Goal: Task Accomplishment & Management: Use online tool/utility

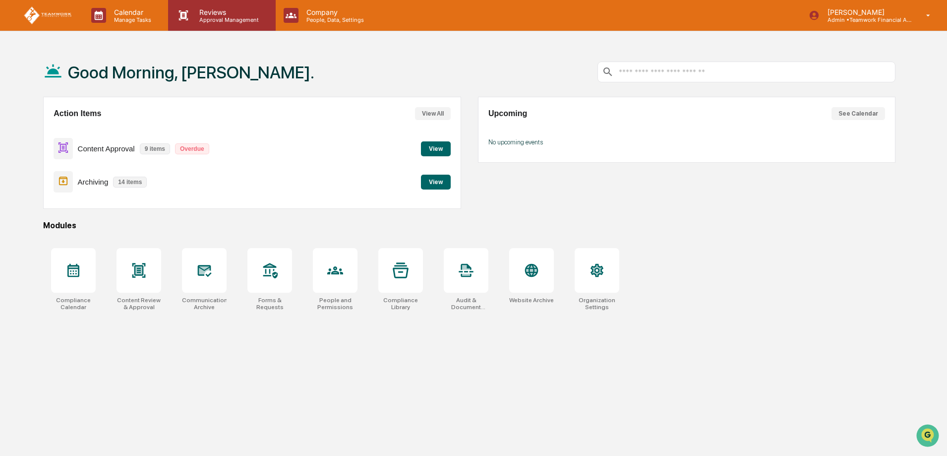
click at [226, 11] on p "Reviews" at bounding box center [227, 12] width 72 height 8
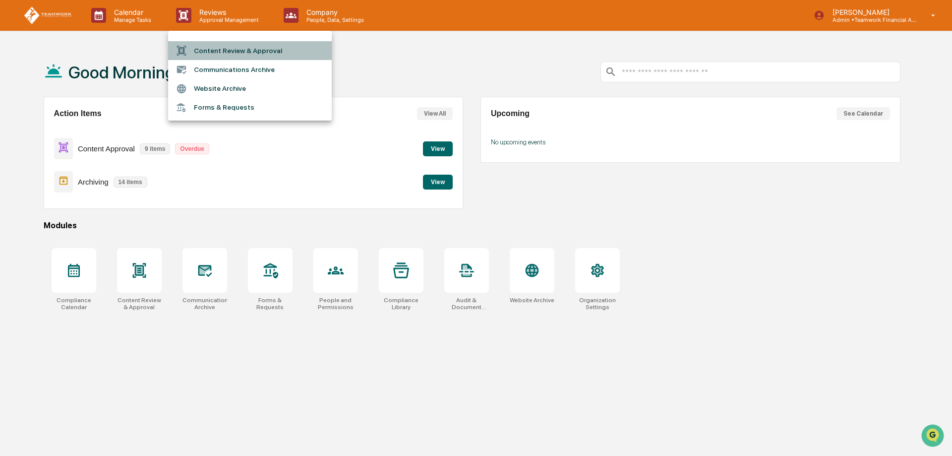
click at [225, 51] on li "Content Review & Approval" at bounding box center [250, 50] width 164 height 19
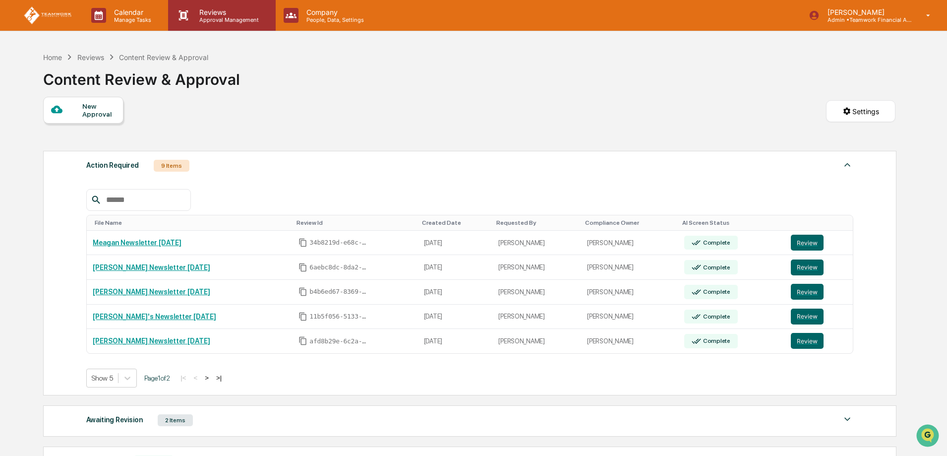
click at [229, 27] on div "Reviews Approval Management" at bounding box center [221, 15] width 107 height 31
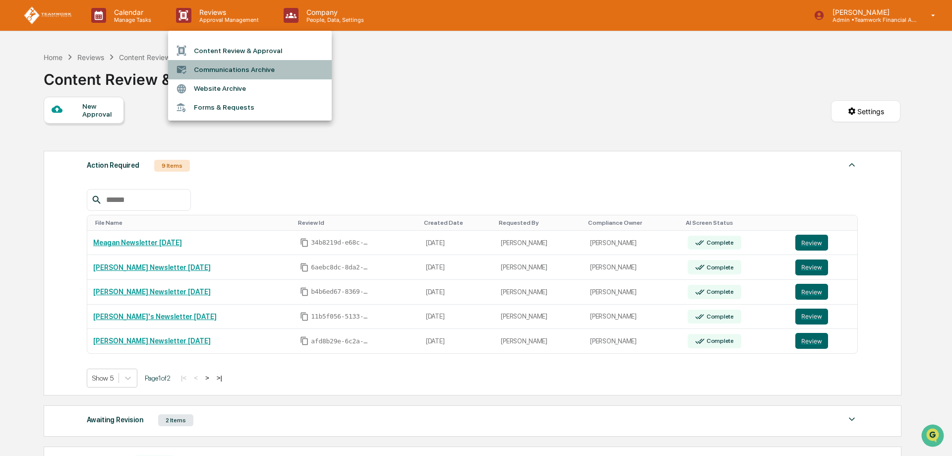
click at [236, 68] on li "Communications Archive" at bounding box center [250, 69] width 164 height 19
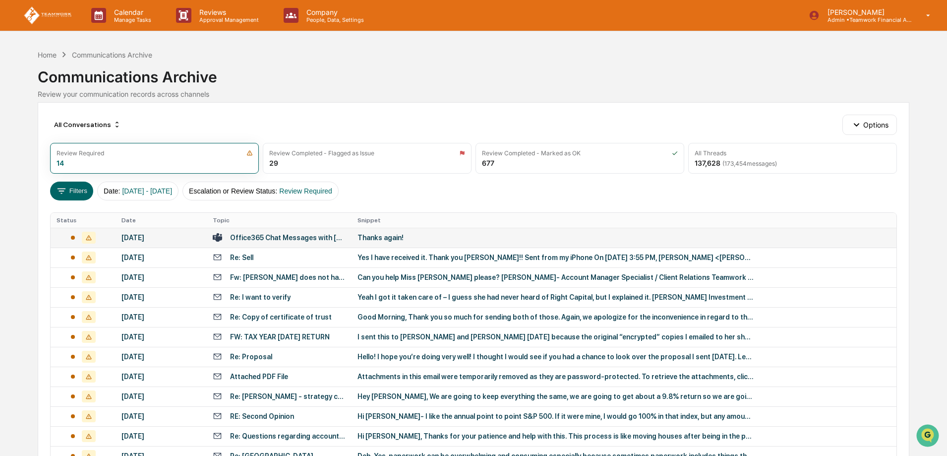
click at [276, 238] on div "Office365 Chat Messages with [PERSON_NAME], [PERSON_NAME] on [DATE]" at bounding box center [288, 238] width 116 height 8
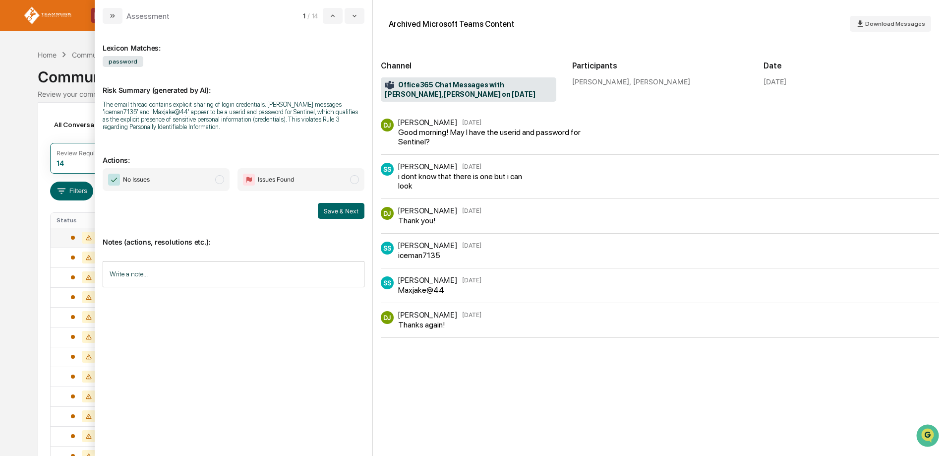
click at [214, 181] on span "No Issues" at bounding box center [166, 179] width 127 height 23
click at [344, 212] on button "Save & Next" at bounding box center [341, 211] width 47 height 16
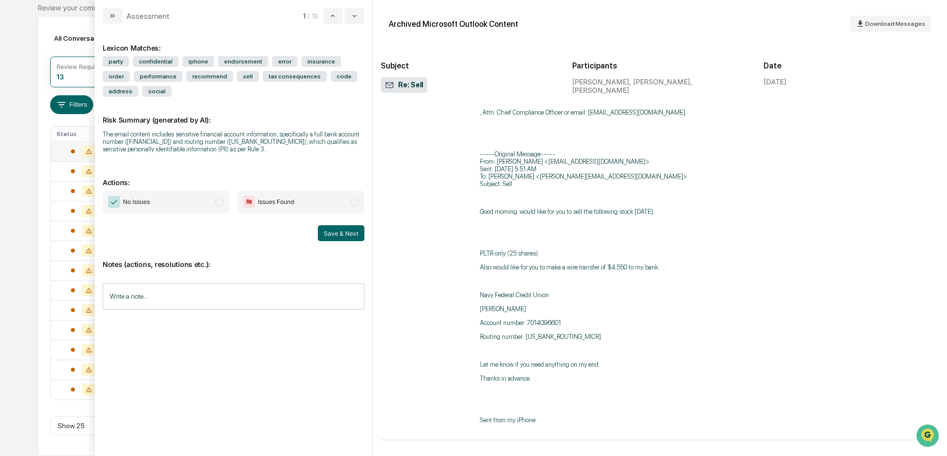
scroll to position [37, 0]
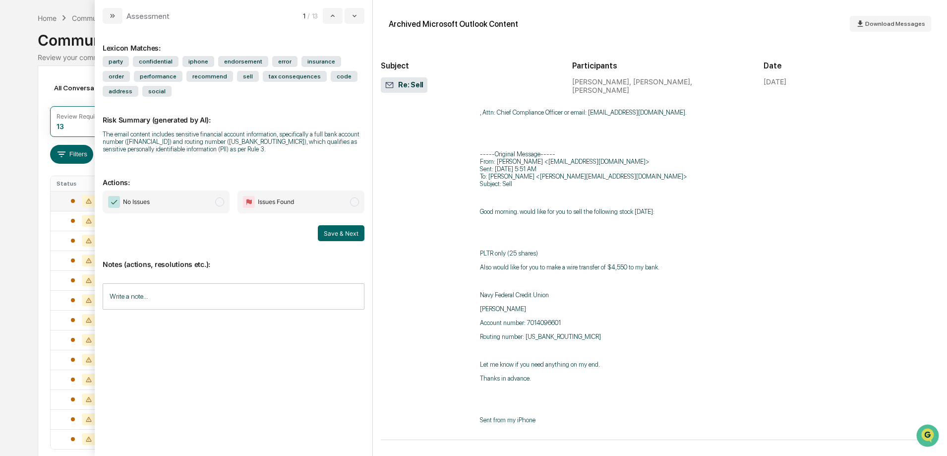
click at [805, 323] on p "Account number: 7014096601" at bounding box center [660, 322] width 360 height 7
click at [356, 202] on span "modal" at bounding box center [354, 201] width 9 height 9
click at [234, 295] on input "Write a note..." at bounding box center [234, 296] width 262 height 26
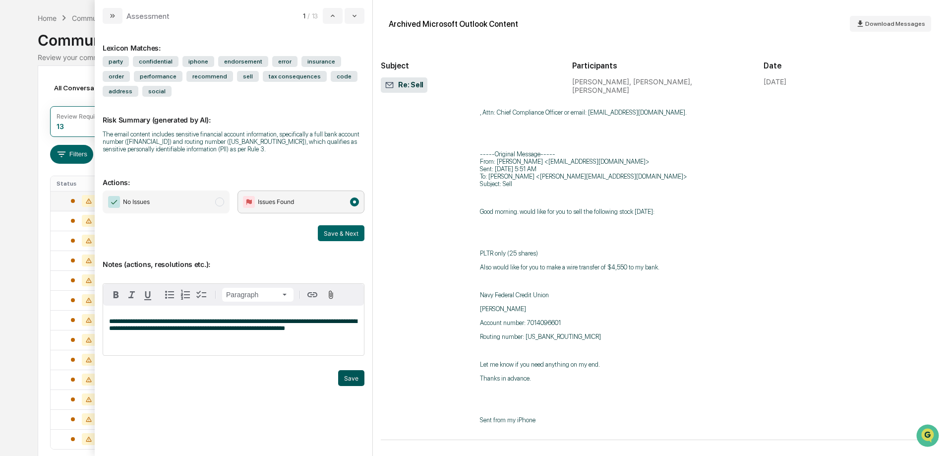
click at [356, 383] on button "Save" at bounding box center [351, 378] width 26 height 16
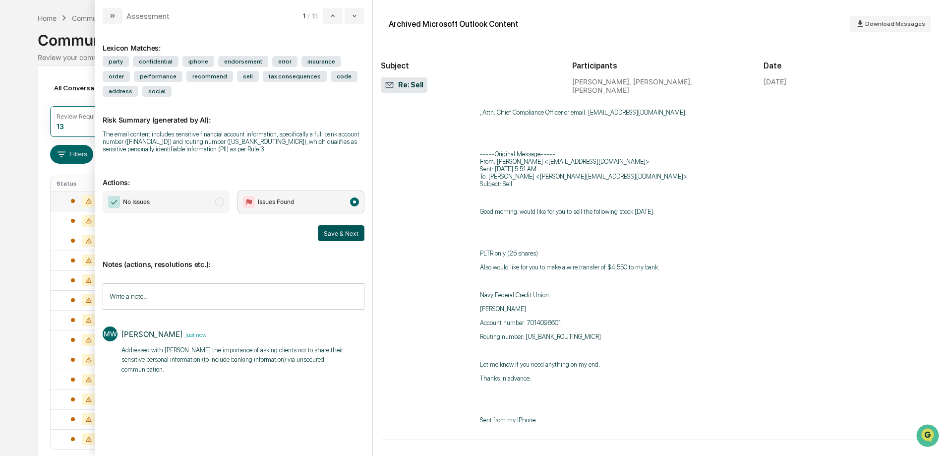
click at [334, 232] on button "Save & Next" at bounding box center [341, 233] width 47 height 16
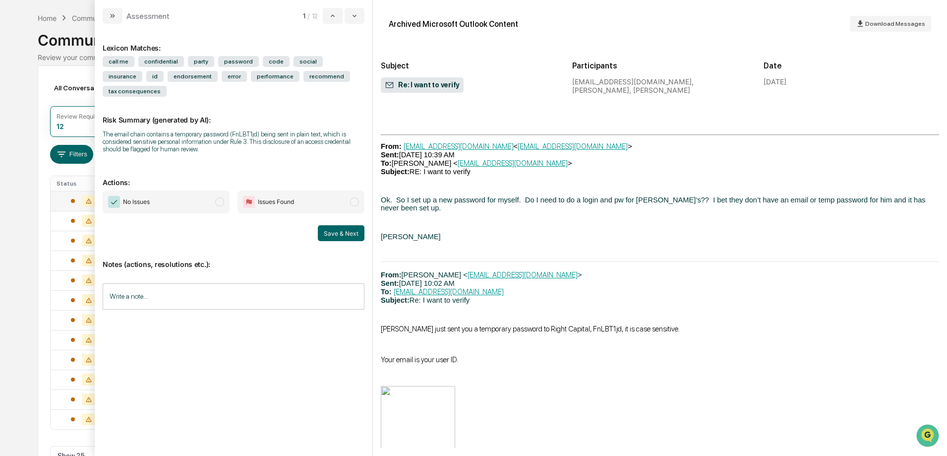
scroll to position [2429, 0]
click at [221, 197] on span "modal" at bounding box center [219, 201] width 9 height 9
click at [347, 225] on button "Save & Next" at bounding box center [341, 233] width 47 height 16
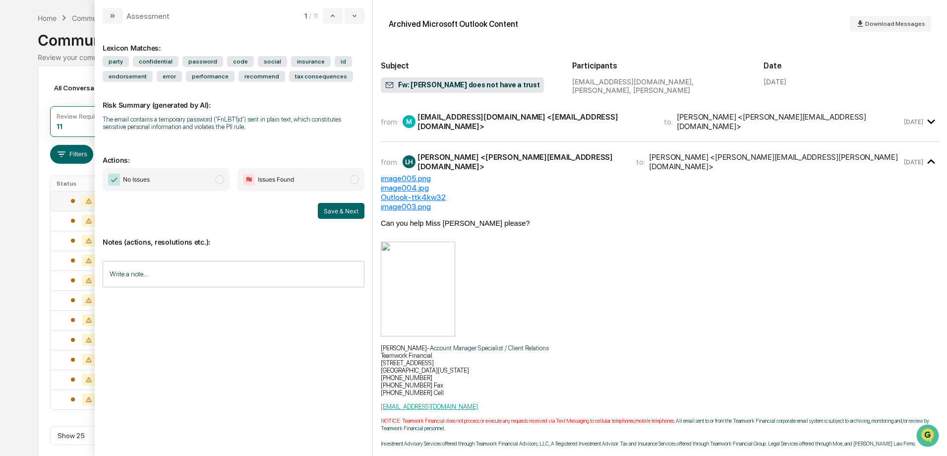
click at [222, 185] on span "No Issues" at bounding box center [166, 179] width 127 height 23
click at [344, 209] on button "Save & Next" at bounding box center [341, 211] width 47 height 16
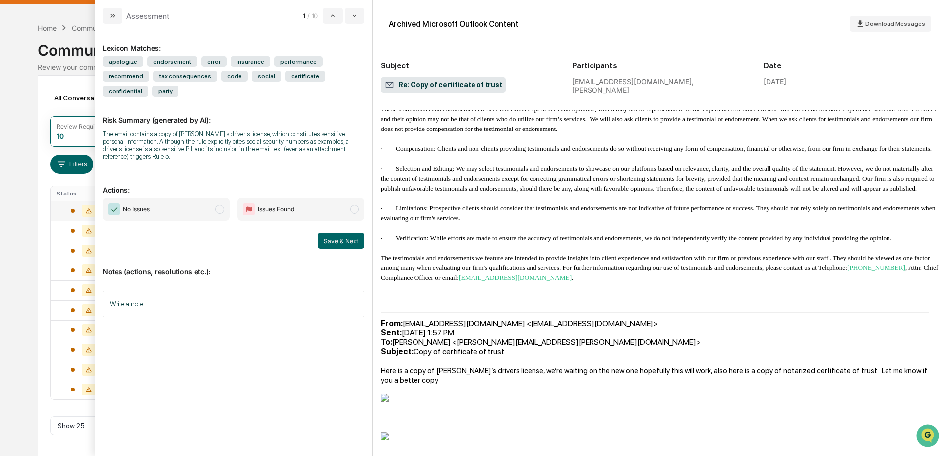
scroll to position [423, 0]
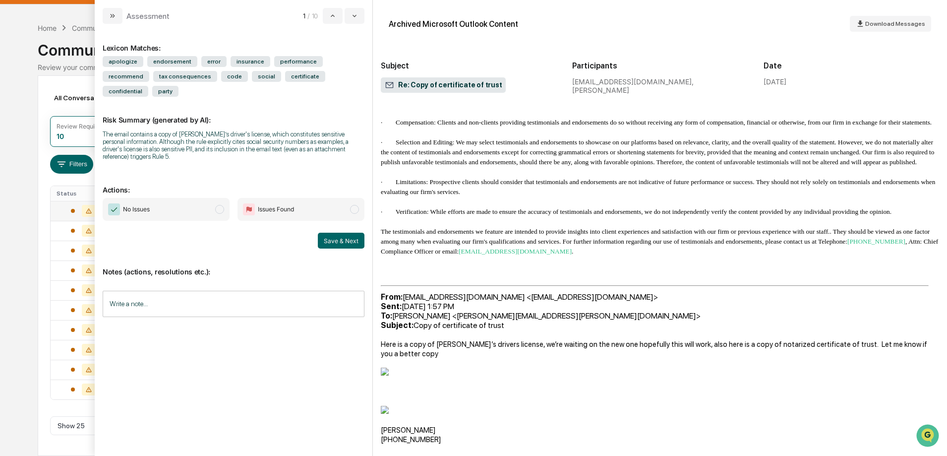
click at [219, 205] on span "modal" at bounding box center [219, 209] width 9 height 9
click at [342, 233] on button "Save & Next" at bounding box center [341, 241] width 47 height 16
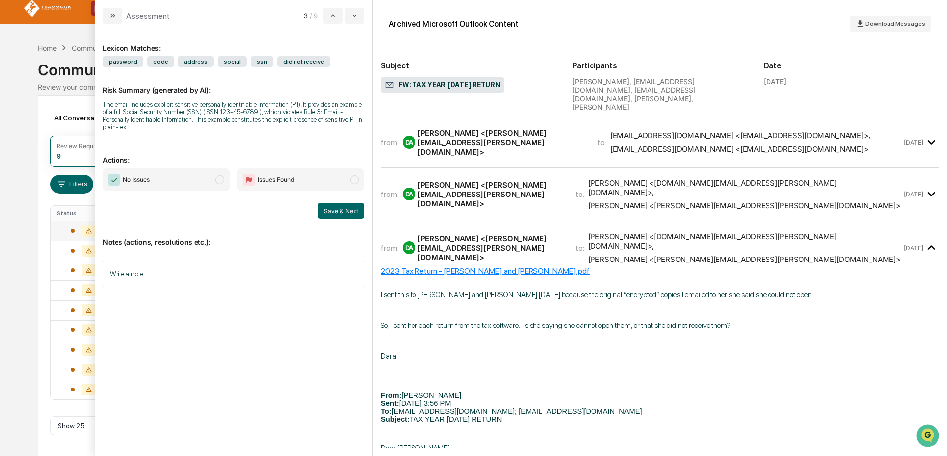
scroll to position [7, 0]
click at [218, 175] on span "modal" at bounding box center [219, 179] width 9 height 9
click at [339, 203] on button "Save & Next" at bounding box center [341, 211] width 47 height 16
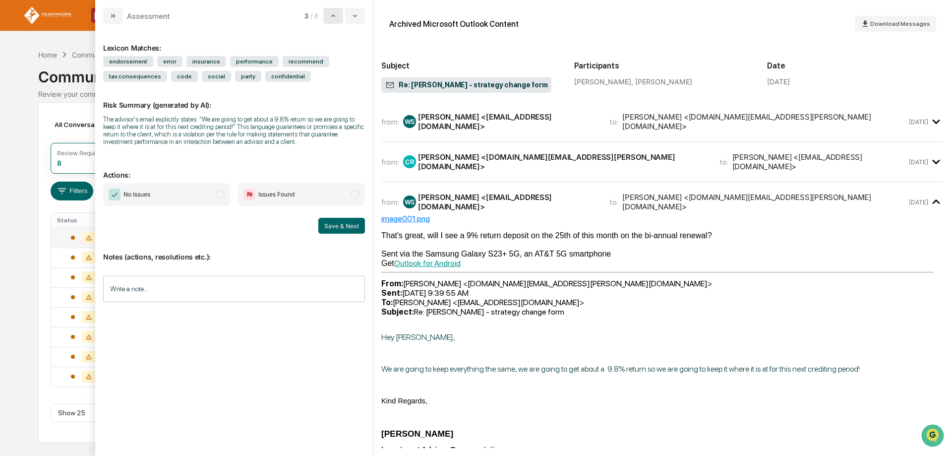
click at [331, 8] on button "modal" at bounding box center [333, 16] width 20 height 16
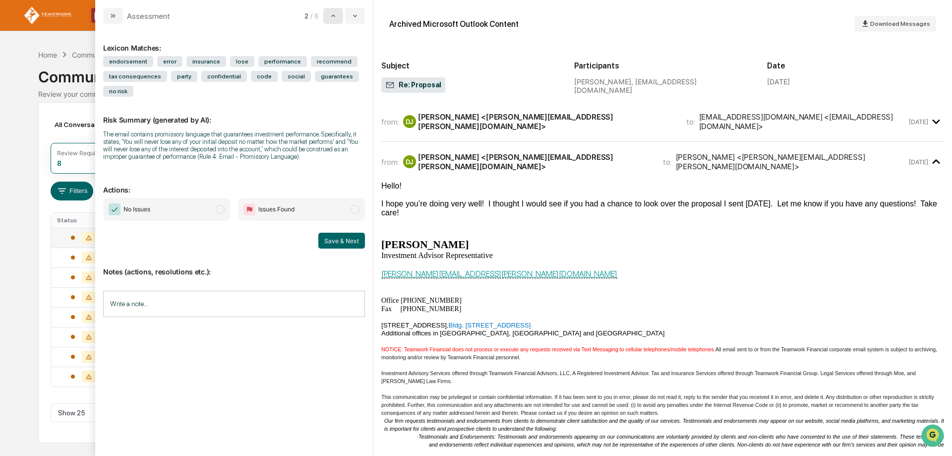
click at [331, 8] on button "modal" at bounding box center [333, 16] width 20 height 16
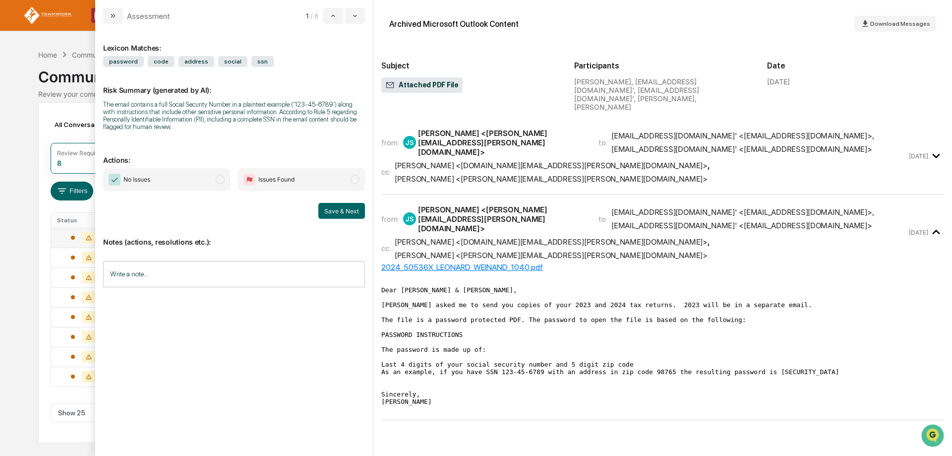
click at [217, 180] on span "modal" at bounding box center [220, 179] width 9 height 9
click at [339, 210] on button "Save & Next" at bounding box center [341, 211] width 47 height 16
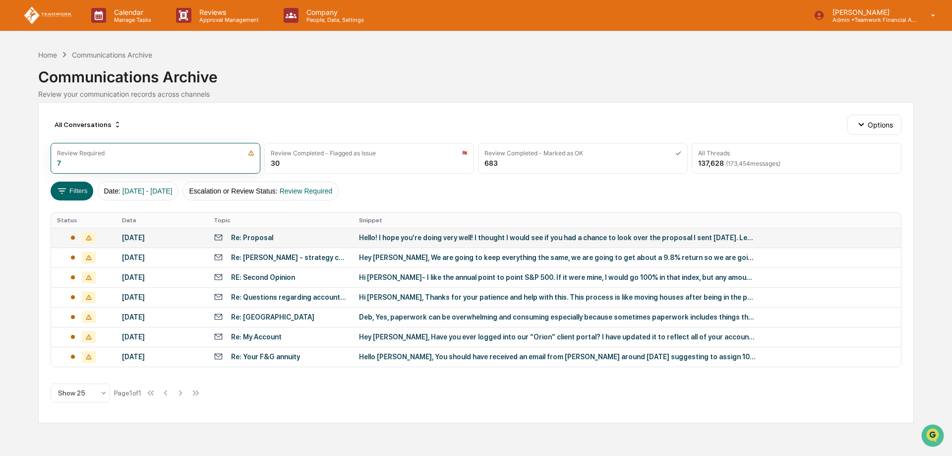
click at [8, 106] on div "Calendar Manage Tasks Reviews Approval Management Company People, Data, Setting…" at bounding box center [476, 228] width 952 height 456
click at [66, 193] on icon at bounding box center [62, 190] width 11 height 11
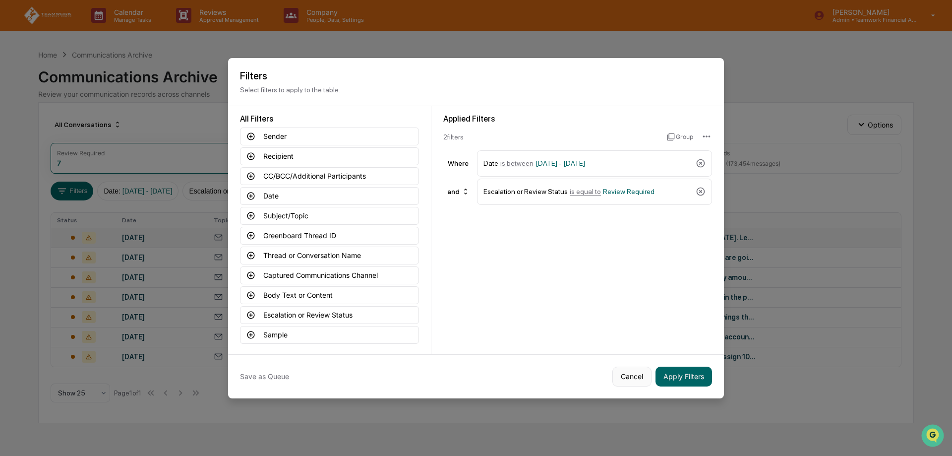
click at [622, 381] on button "Cancel" at bounding box center [631, 376] width 39 height 20
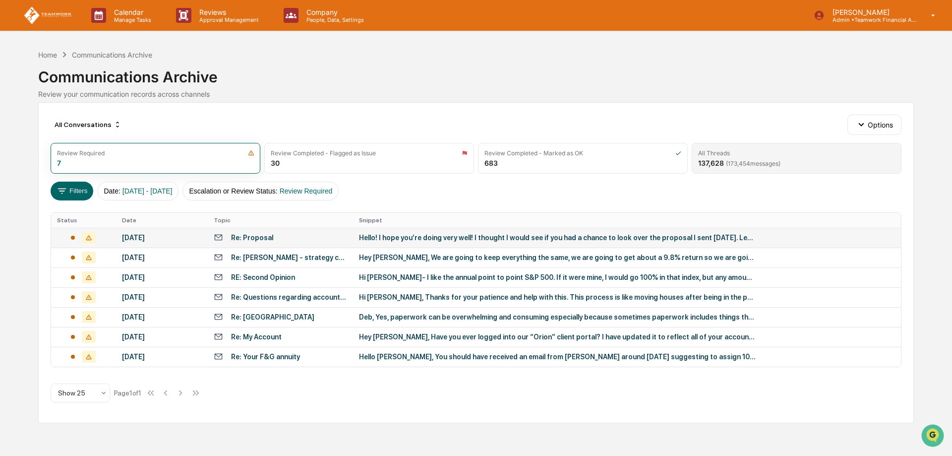
click at [827, 155] on div "All Threads" at bounding box center [796, 152] width 197 height 7
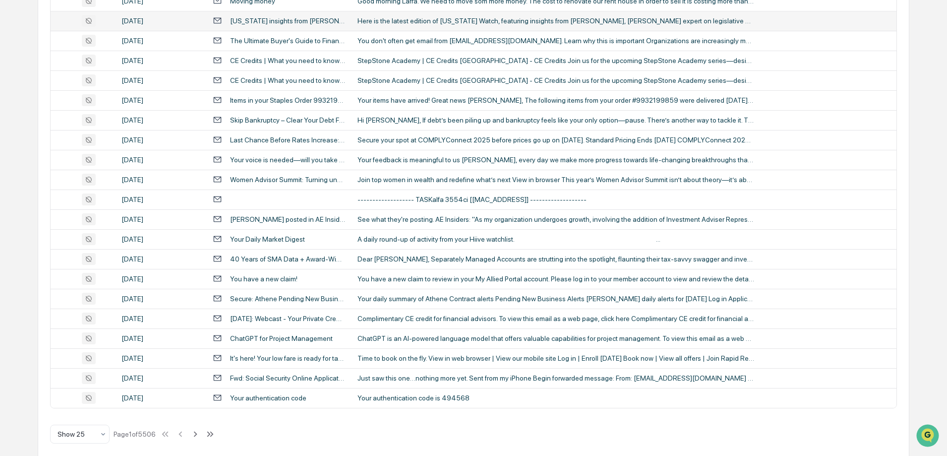
scroll to position [324, 0]
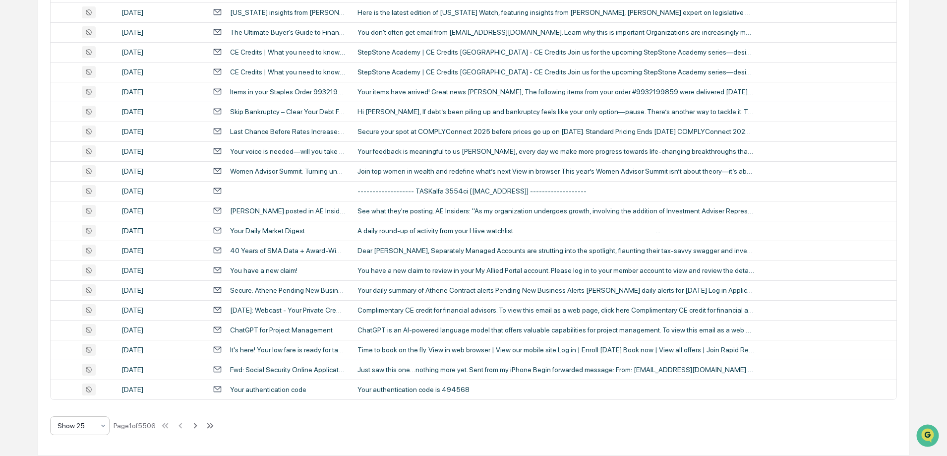
click at [109, 428] on div "Show 25" at bounding box center [79, 425] width 59 height 19
click at [89, 398] on div "Show 100" at bounding box center [80, 400] width 59 height 20
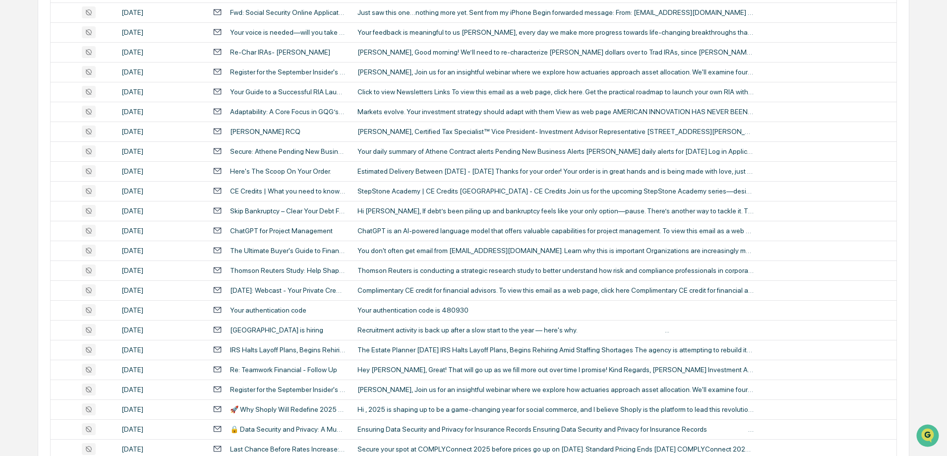
scroll to position [1812, 0]
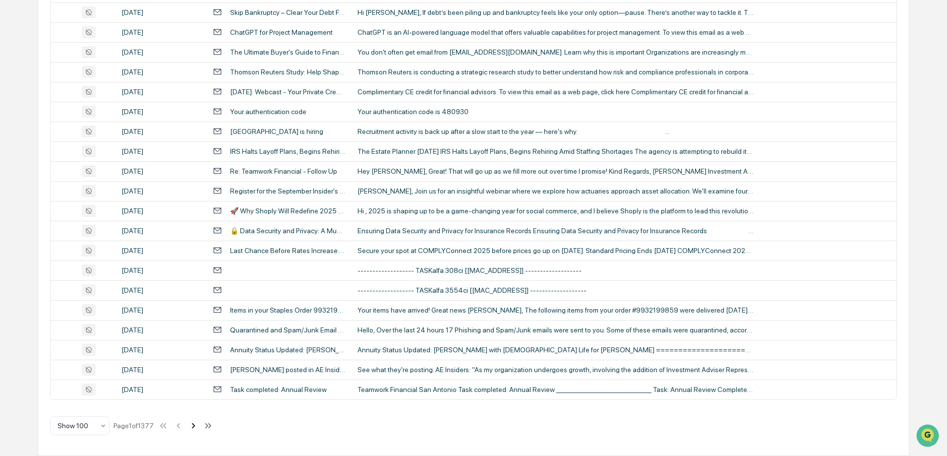
click at [195, 426] on icon at bounding box center [193, 425] width 11 height 11
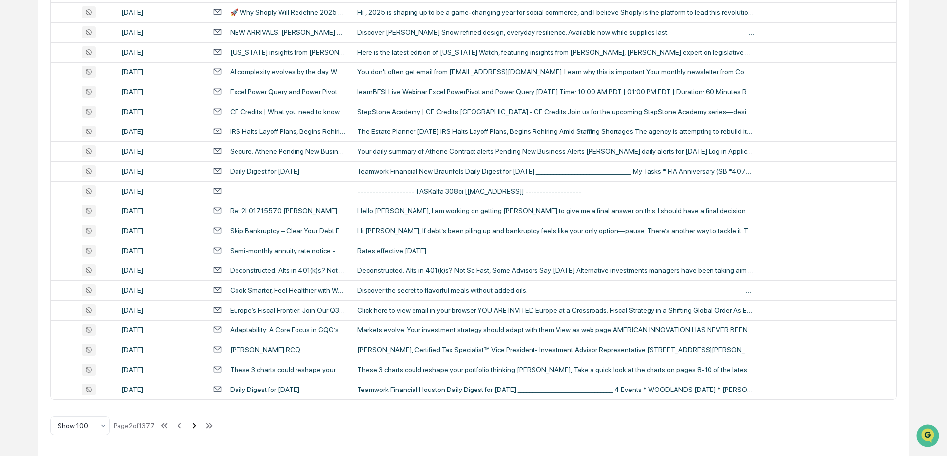
click at [194, 422] on icon at bounding box center [194, 425] width 11 height 11
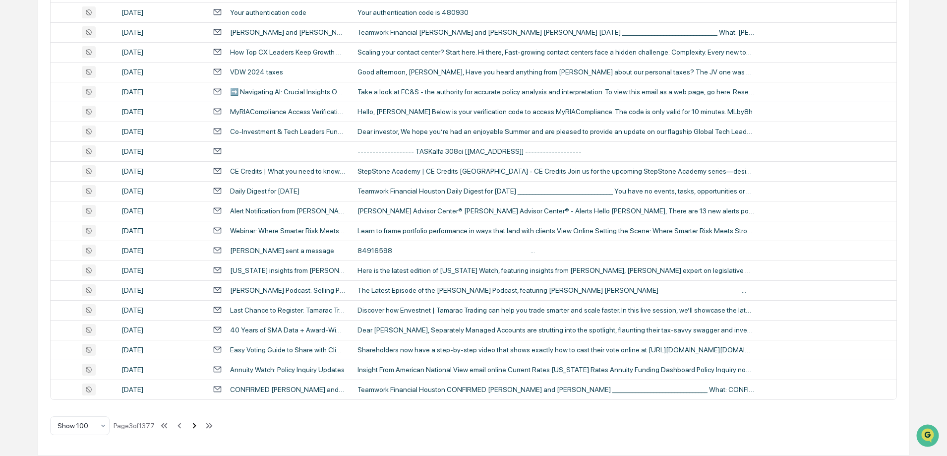
click at [194, 426] on icon at bounding box center [194, 425] width 11 height 11
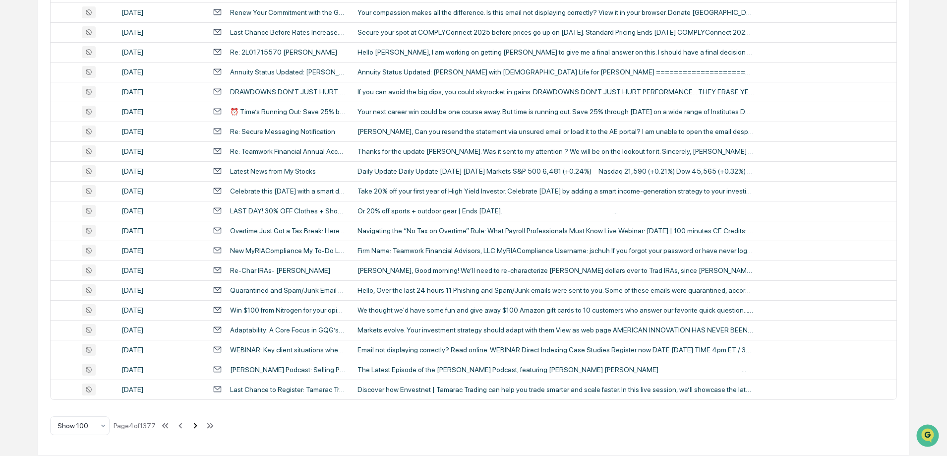
click at [194, 426] on icon at bounding box center [195, 425] width 11 height 11
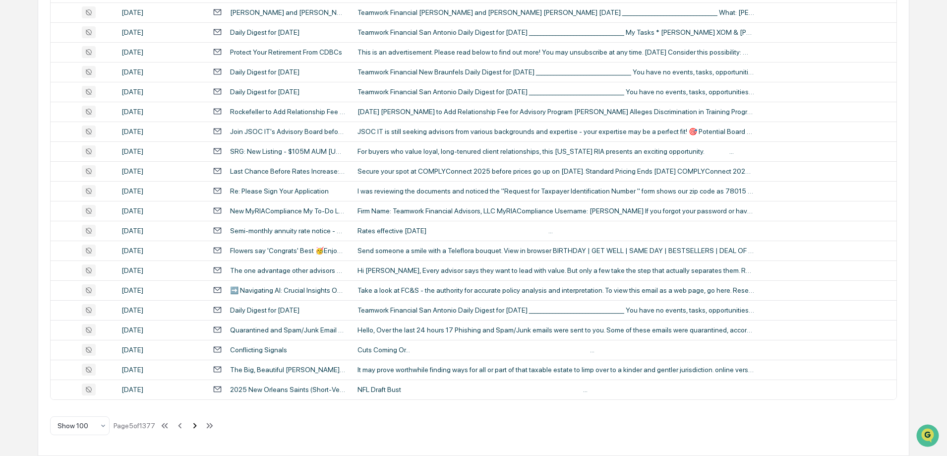
click at [194, 426] on icon at bounding box center [194, 425] width 11 height 11
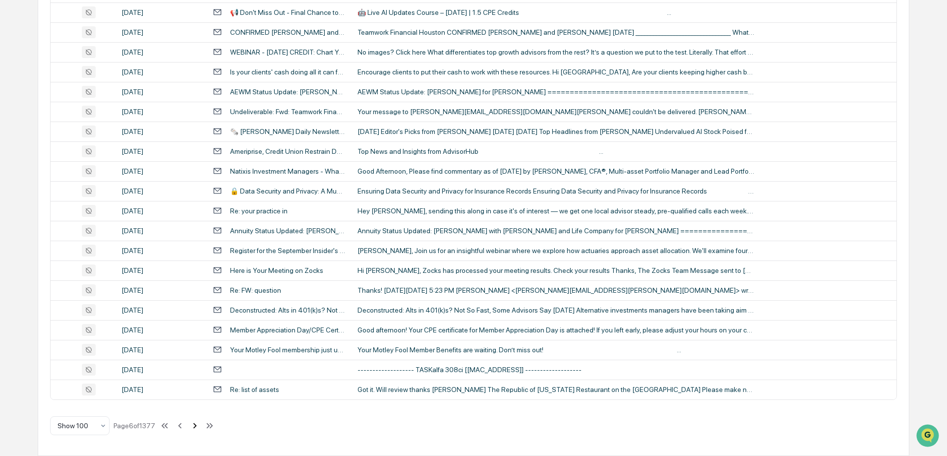
click at [194, 426] on icon at bounding box center [194, 425] width 11 height 11
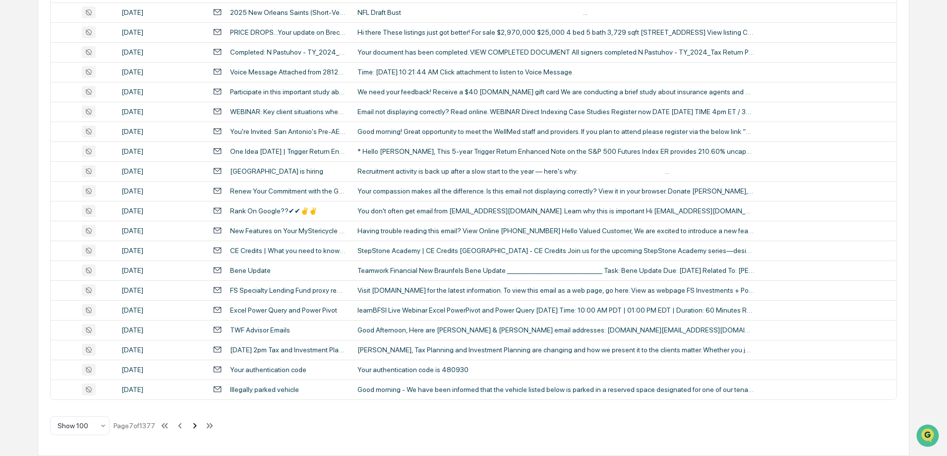
click at [194, 426] on icon at bounding box center [194, 425] width 11 height 11
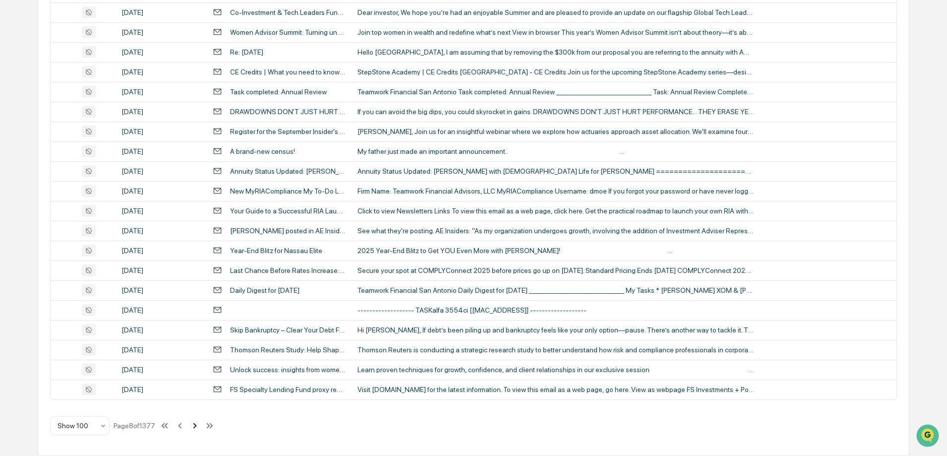
click at [194, 426] on icon at bounding box center [194, 425] width 11 height 11
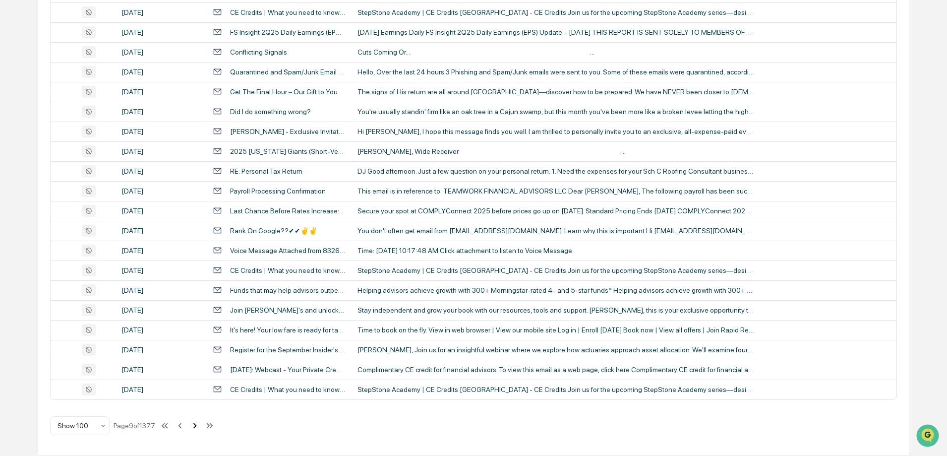
click at [194, 426] on icon at bounding box center [194, 425] width 11 height 11
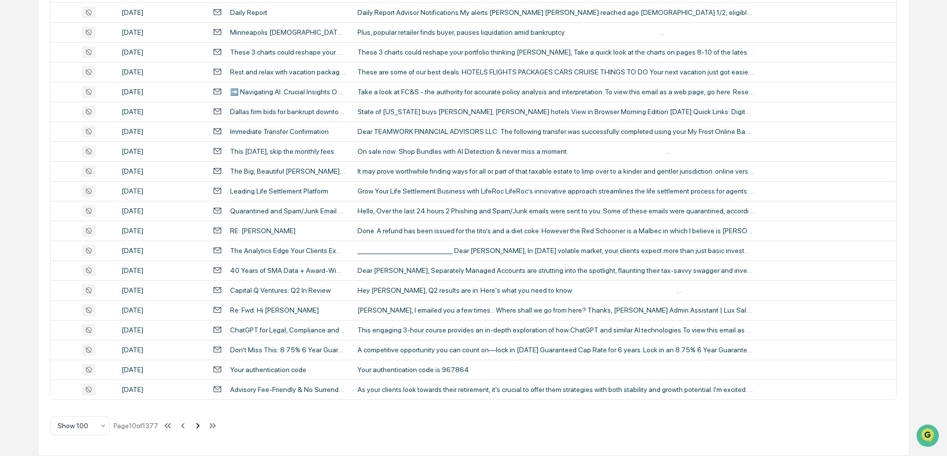
click at [199, 425] on icon at bounding box center [197, 425] width 11 height 11
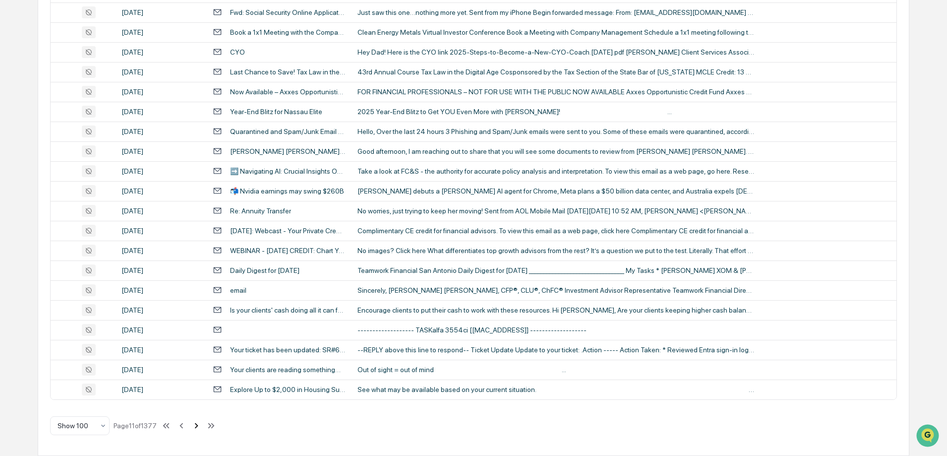
click at [198, 425] on icon at bounding box center [196, 424] width 3 height 5
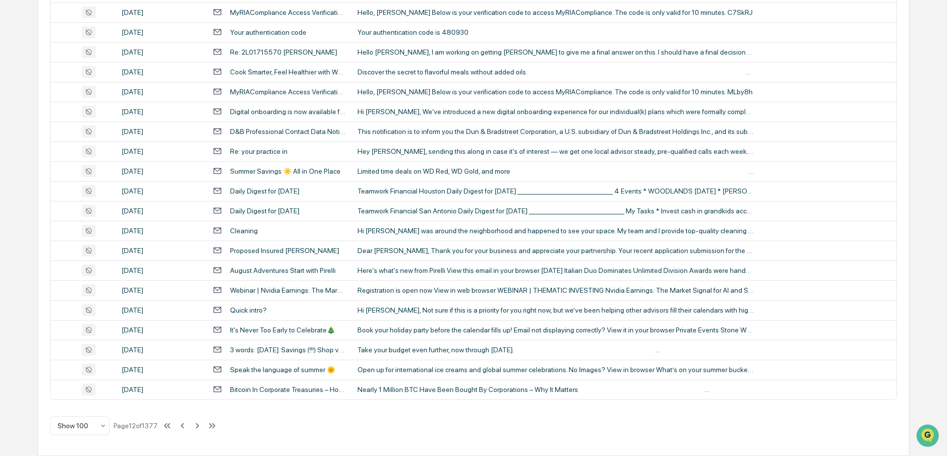
drag, startPoint x: 199, startPoint y: 425, endPoint x: 281, endPoint y: 443, distance: 83.6
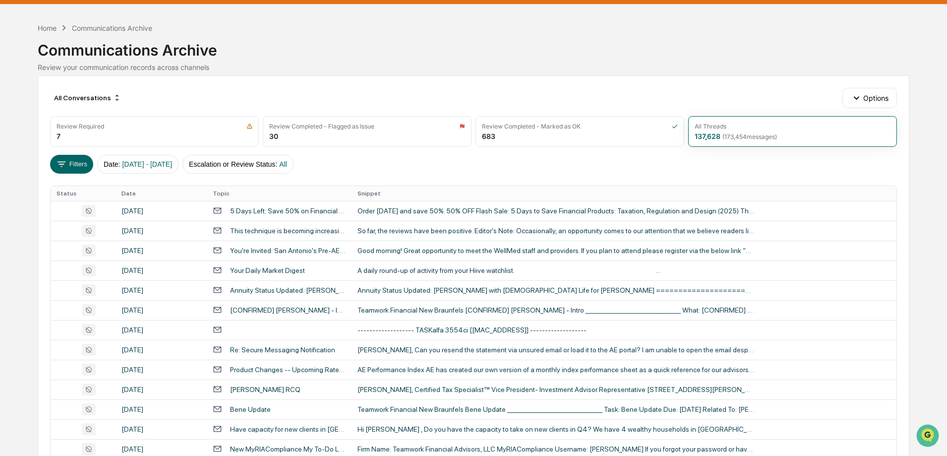
scroll to position [0, 0]
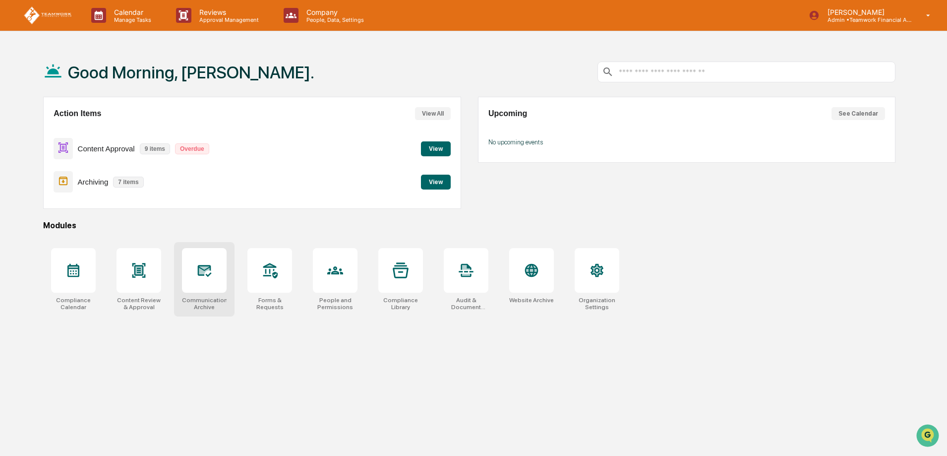
click at [203, 280] on div at bounding box center [204, 270] width 45 height 45
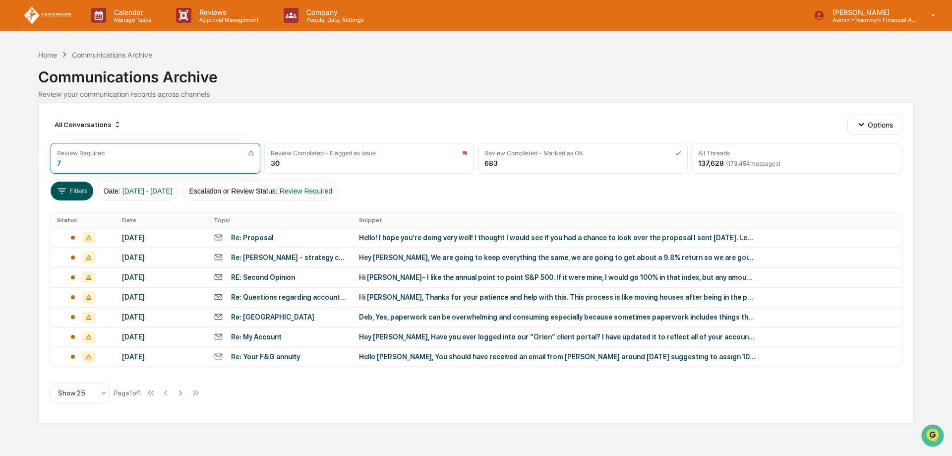
click at [68, 191] on button "Filters" at bounding box center [72, 190] width 43 height 19
click at [709, 151] on div "All Threads" at bounding box center [714, 152] width 32 height 7
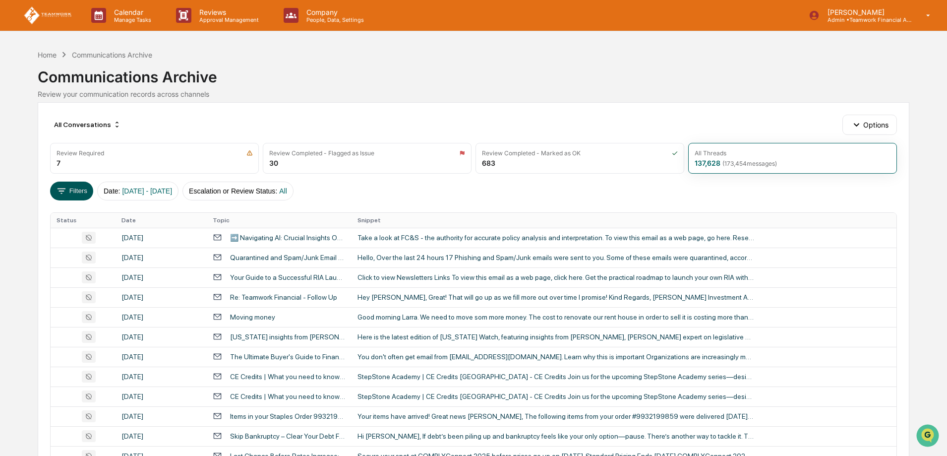
click at [65, 187] on icon at bounding box center [61, 190] width 11 height 11
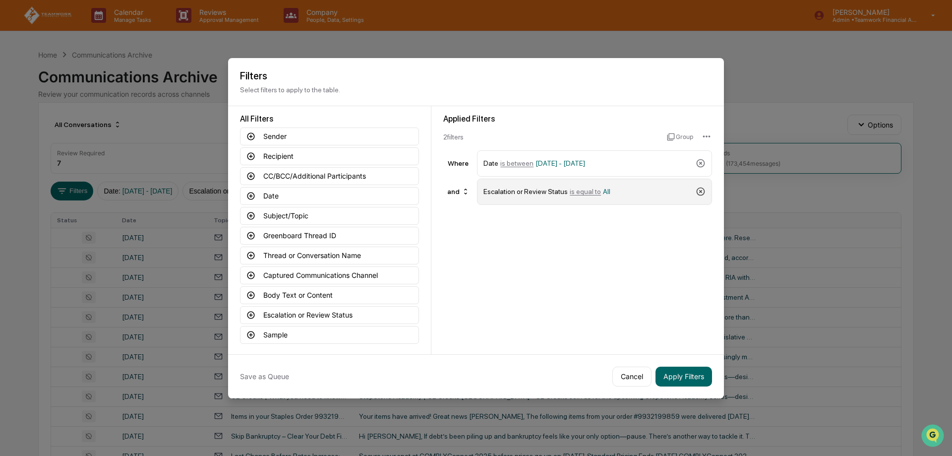
click at [702, 192] on icon at bounding box center [701, 191] width 10 height 10
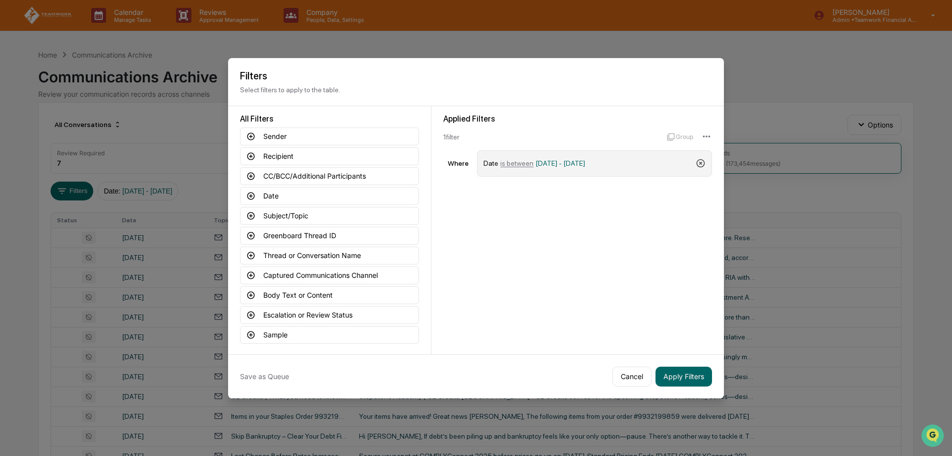
click at [701, 163] on icon at bounding box center [701, 163] width 8 height 8
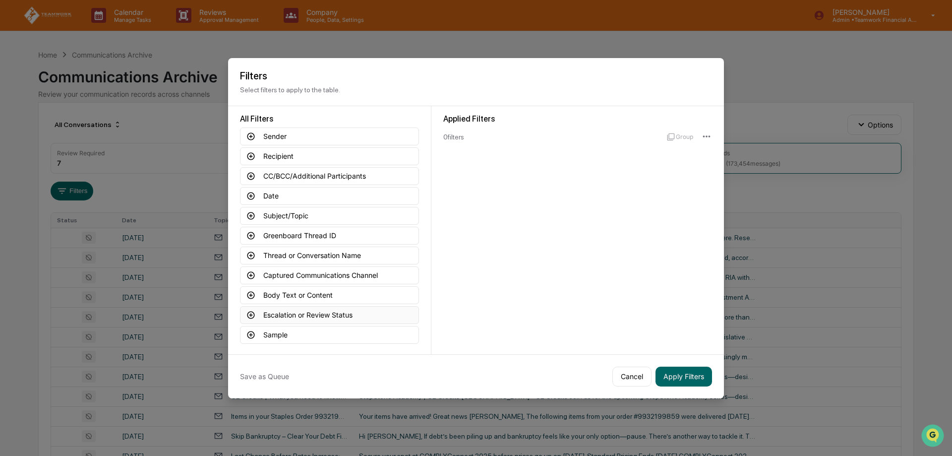
click at [253, 314] on icon at bounding box center [250, 314] width 9 height 9
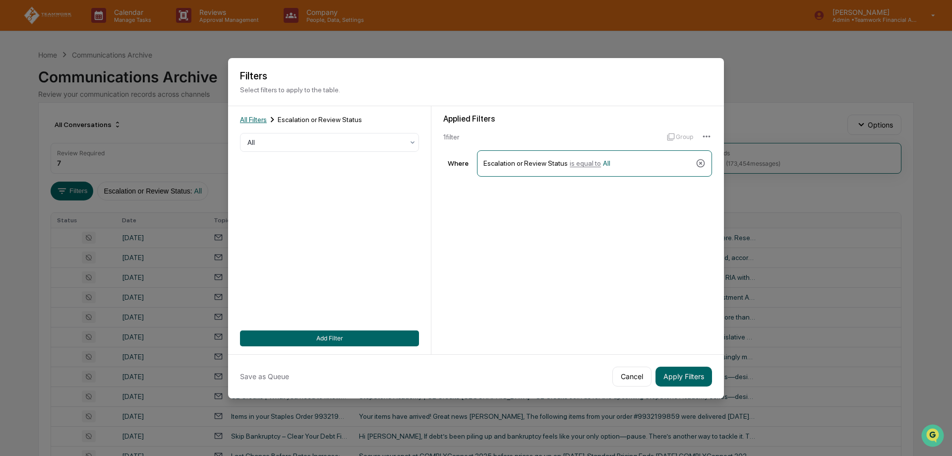
click at [251, 119] on span "All Filters" at bounding box center [253, 120] width 27 height 8
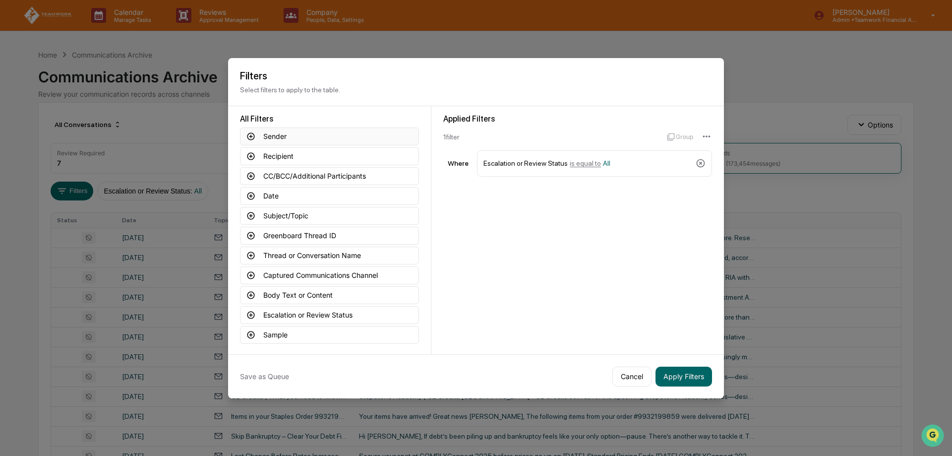
click at [250, 136] on icon at bounding box center [250, 135] width 7 height 7
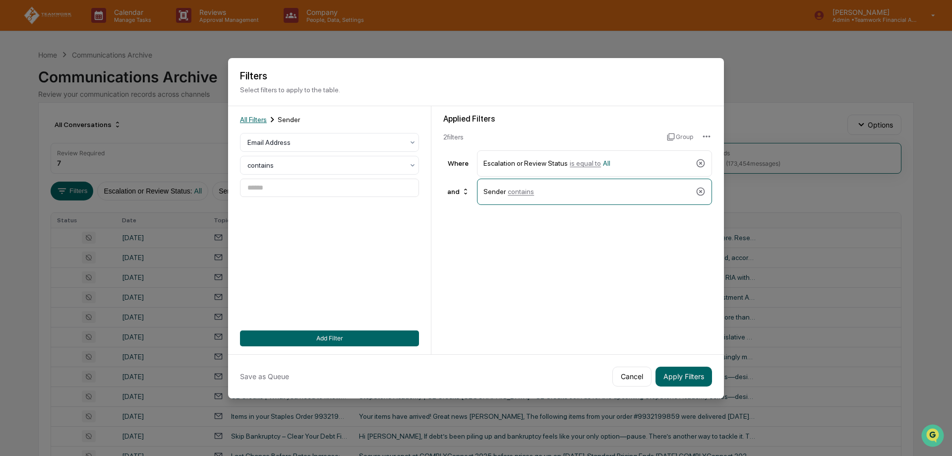
click at [255, 117] on span "All Filters" at bounding box center [253, 120] width 27 height 8
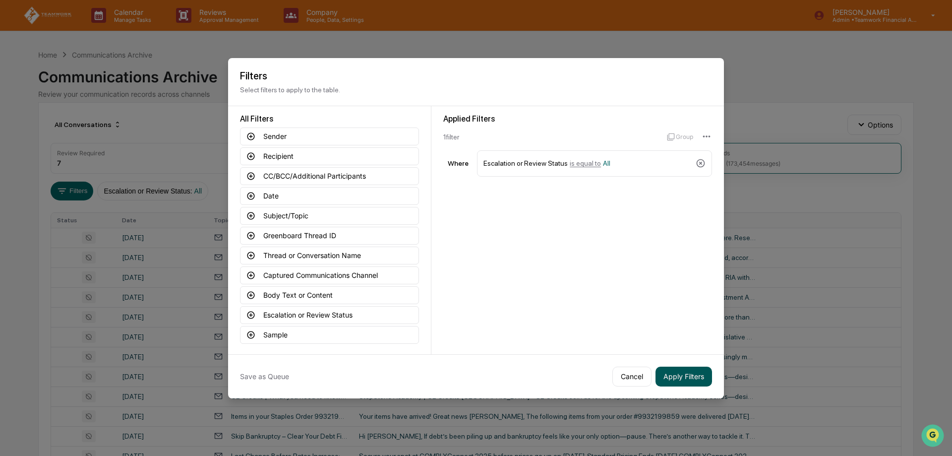
click at [683, 374] on button "Apply Filters" at bounding box center [683, 376] width 57 height 20
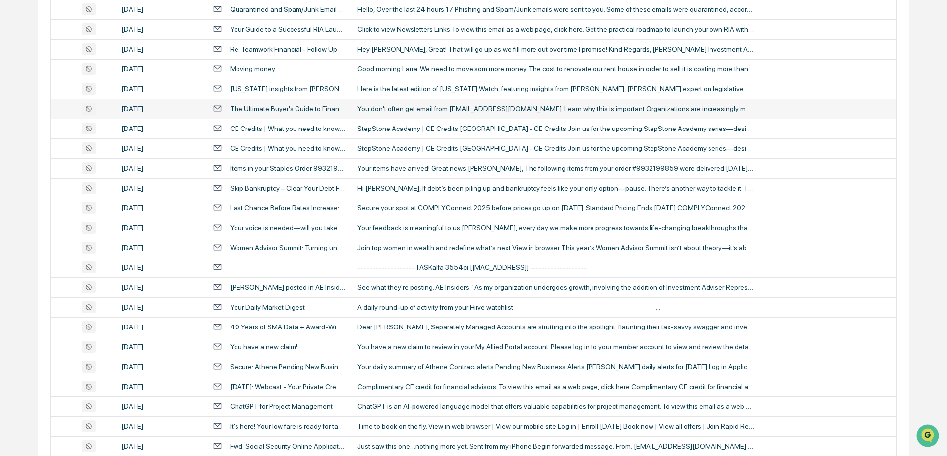
scroll to position [324, 0]
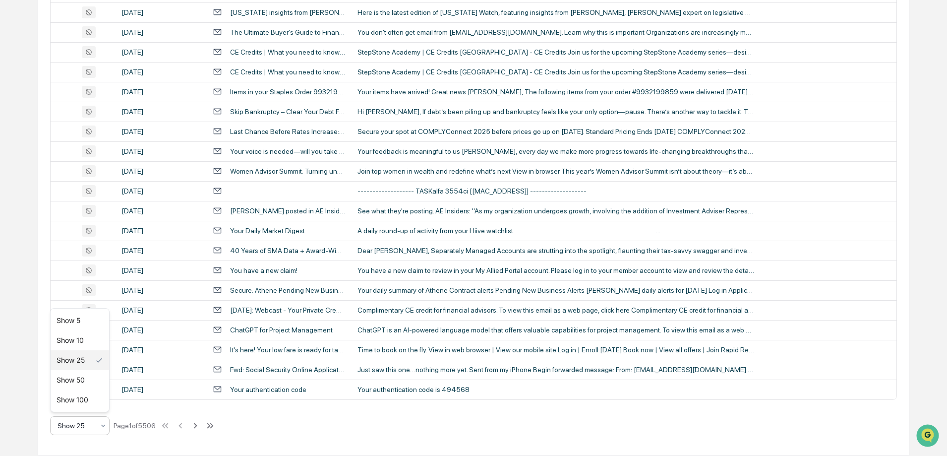
click at [88, 428] on div at bounding box center [76, 425] width 37 height 10
click at [97, 397] on div "Show 100" at bounding box center [80, 400] width 59 height 20
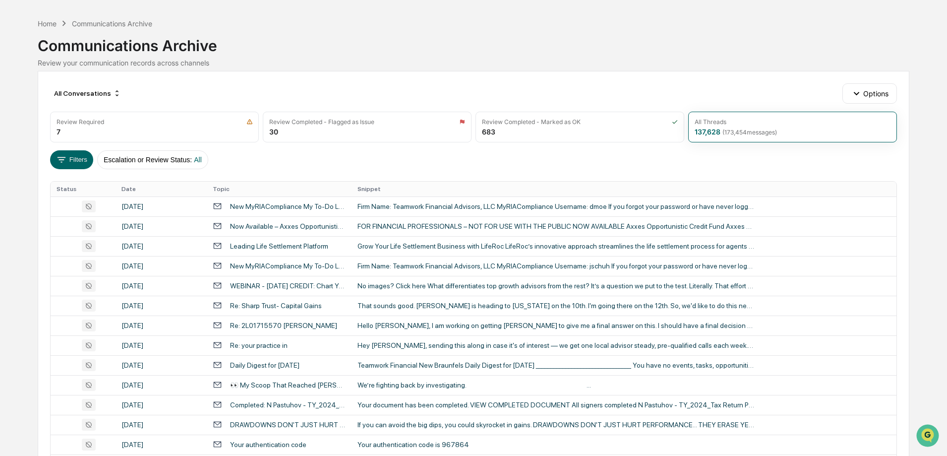
scroll to position [27, 0]
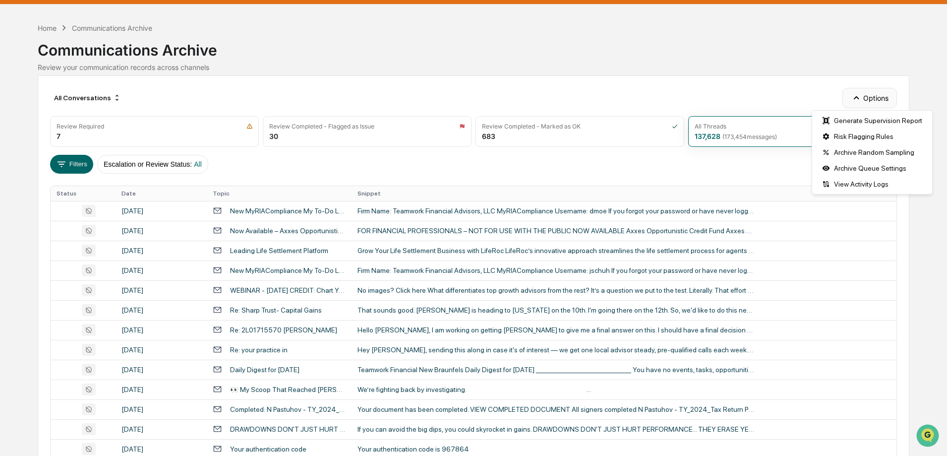
click at [869, 95] on button "Options" at bounding box center [869, 98] width 54 height 20
click at [863, 189] on div "View Activity Logs" at bounding box center [872, 184] width 116 height 16
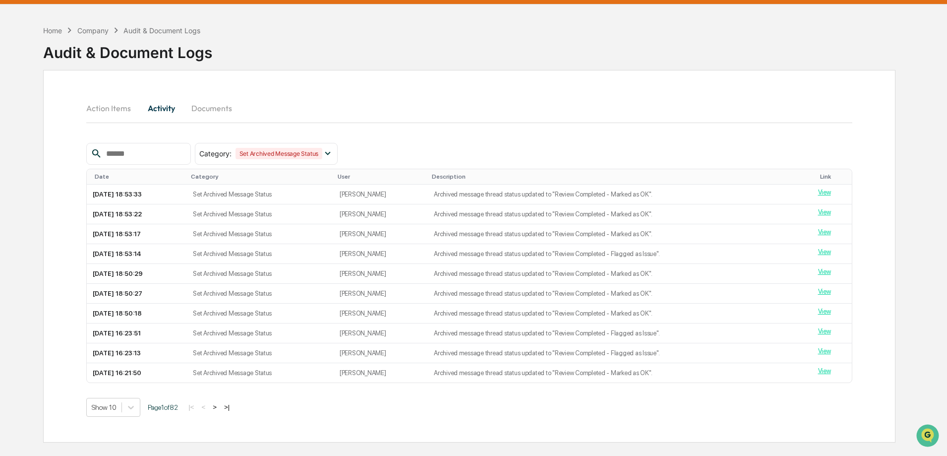
click at [115, 110] on button "Action Items" at bounding box center [112, 108] width 53 height 24
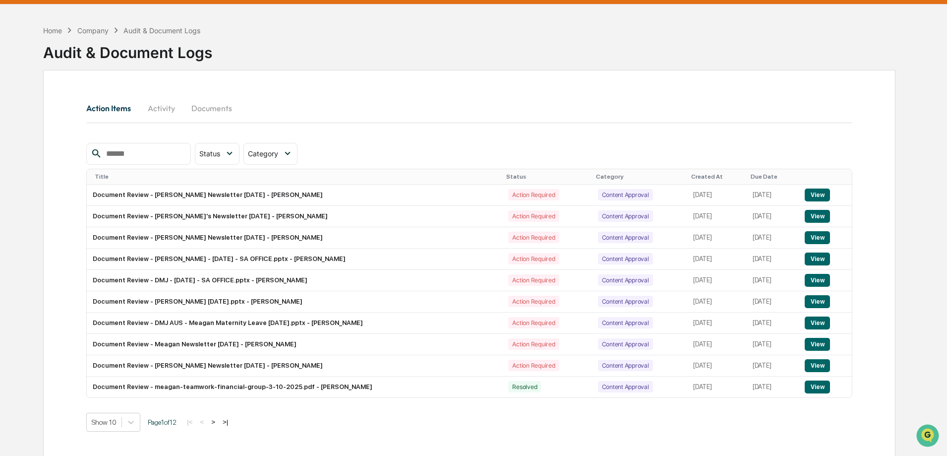
click at [210, 106] on button "Documents" at bounding box center [211, 108] width 57 height 24
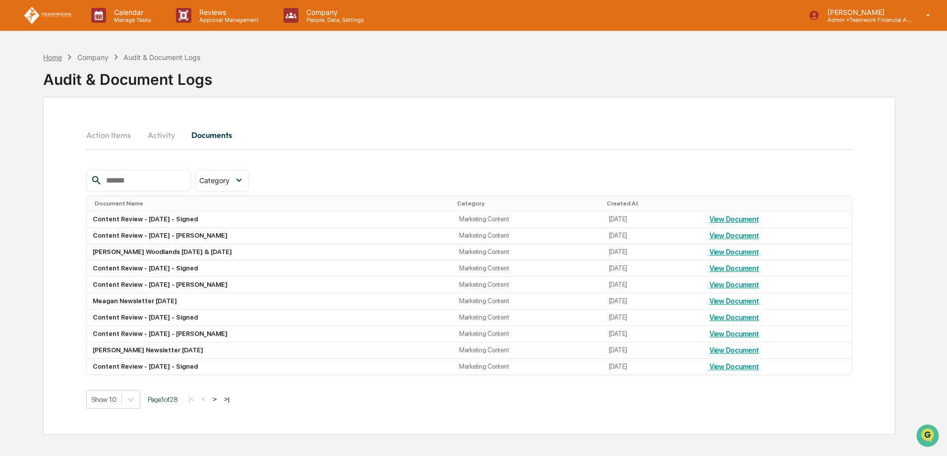
click at [50, 58] on div "Home" at bounding box center [52, 57] width 19 height 8
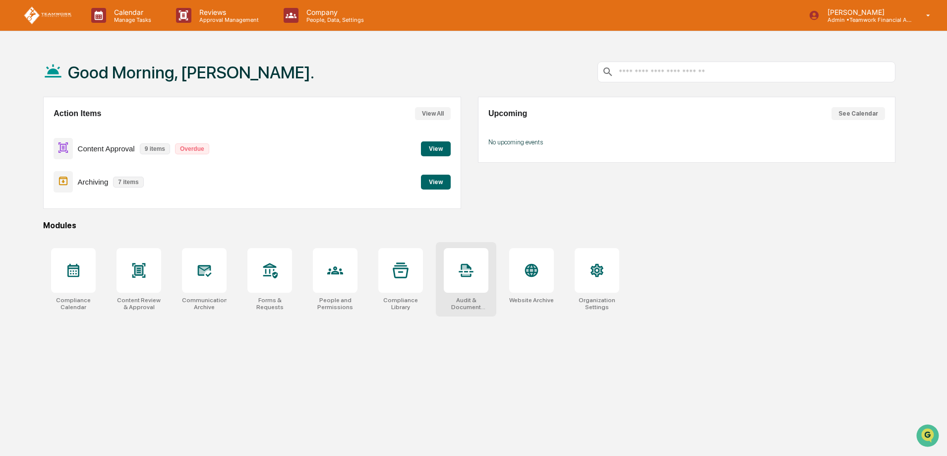
click at [473, 281] on div at bounding box center [466, 270] width 45 height 45
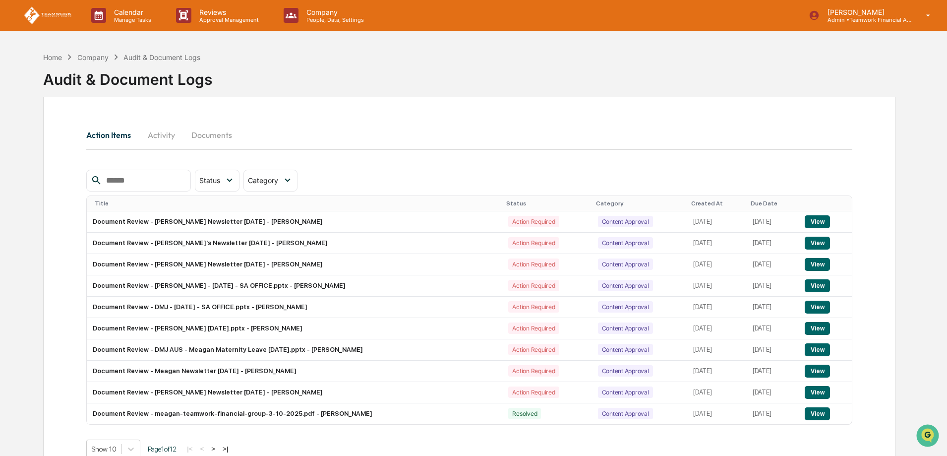
click at [95, 59] on div "Company" at bounding box center [92, 57] width 31 height 8
click at [55, 59] on div "Home" at bounding box center [52, 57] width 19 height 8
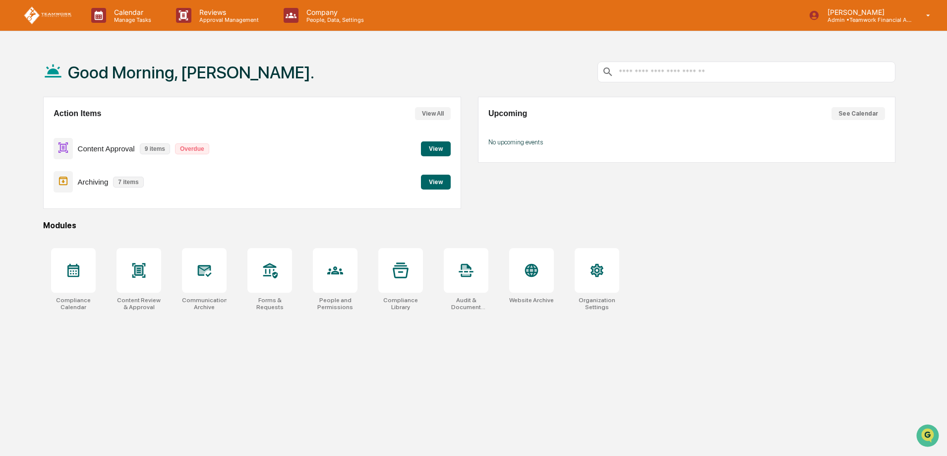
click at [692, 272] on div "Compliance Calendar Content Review & Approval Communications Archive Forms & Re…" at bounding box center [469, 279] width 852 height 74
